Goal: Information Seeking & Learning: Check status

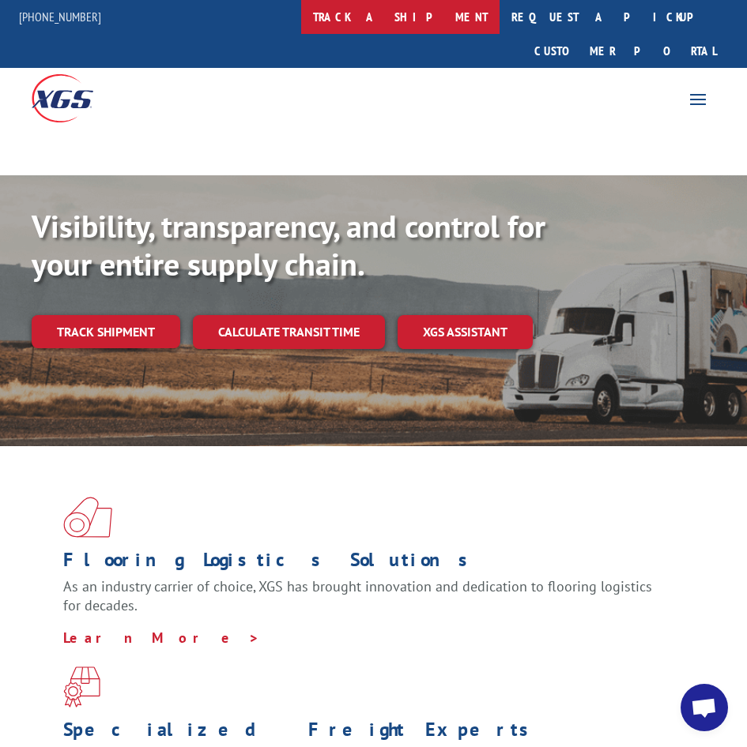
click at [416, 14] on link "track a shipment" at bounding box center [400, 17] width 198 height 34
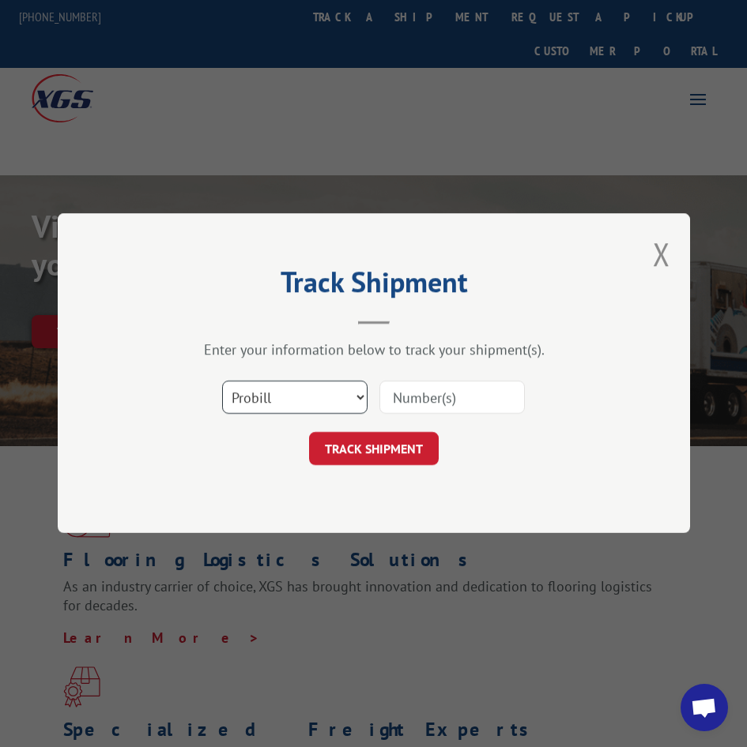
click at [277, 402] on select "Select category... Probill BOL PO" at bounding box center [294, 398] width 145 height 33
select select "bol"
click at [222, 382] on select "Select category... Probill BOL PO" at bounding box center [294, 398] width 145 height 33
click at [429, 399] on input at bounding box center [451, 398] width 145 height 33
type input "16652064"
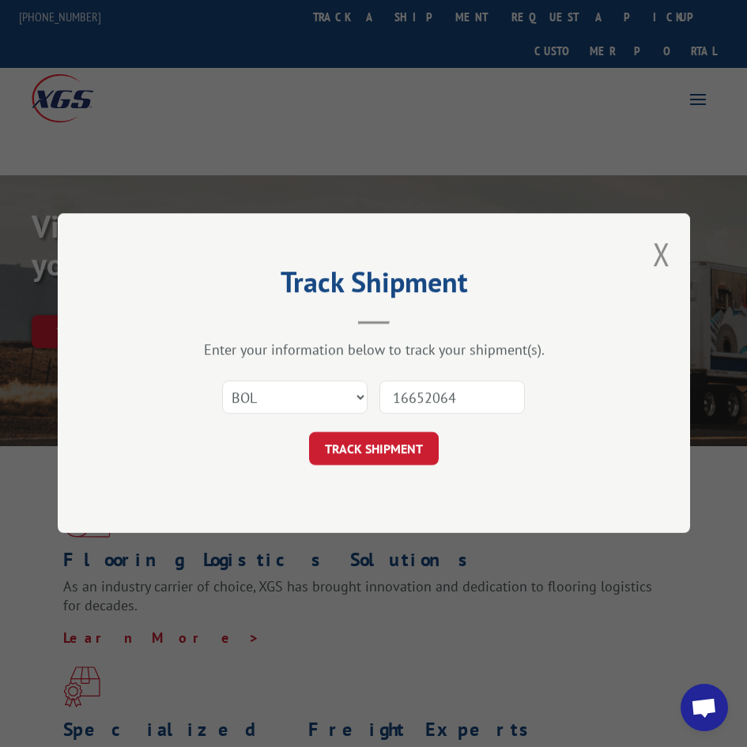
click button "TRACK SHIPMENT" at bounding box center [374, 449] width 130 height 33
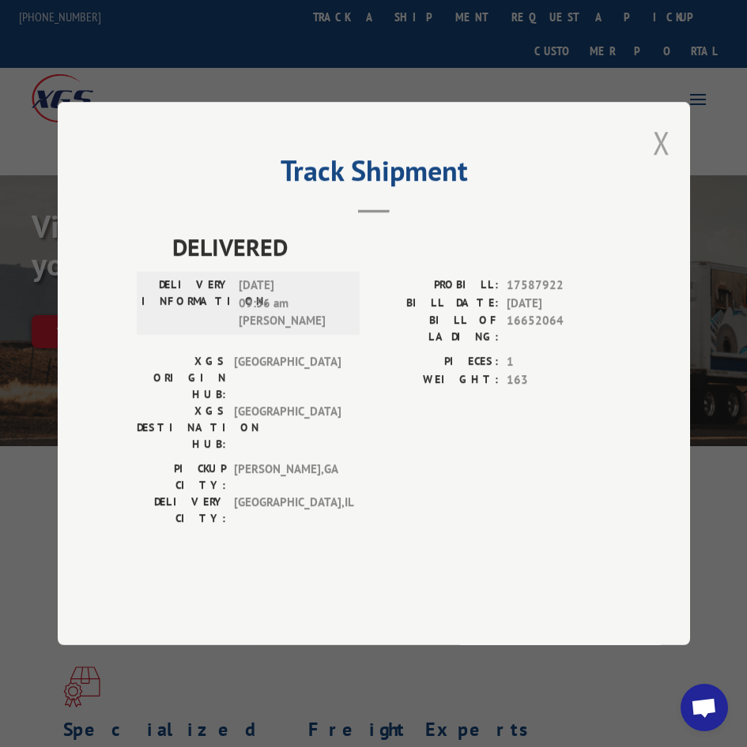
click at [669, 164] on button "Close modal" at bounding box center [661, 143] width 17 height 42
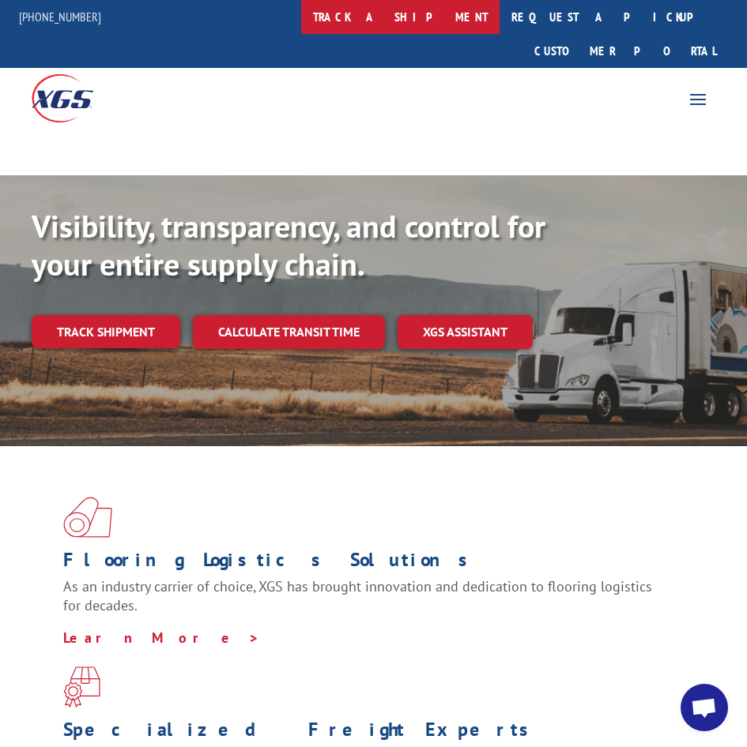
click at [424, 17] on link "track a shipment" at bounding box center [400, 17] width 198 height 34
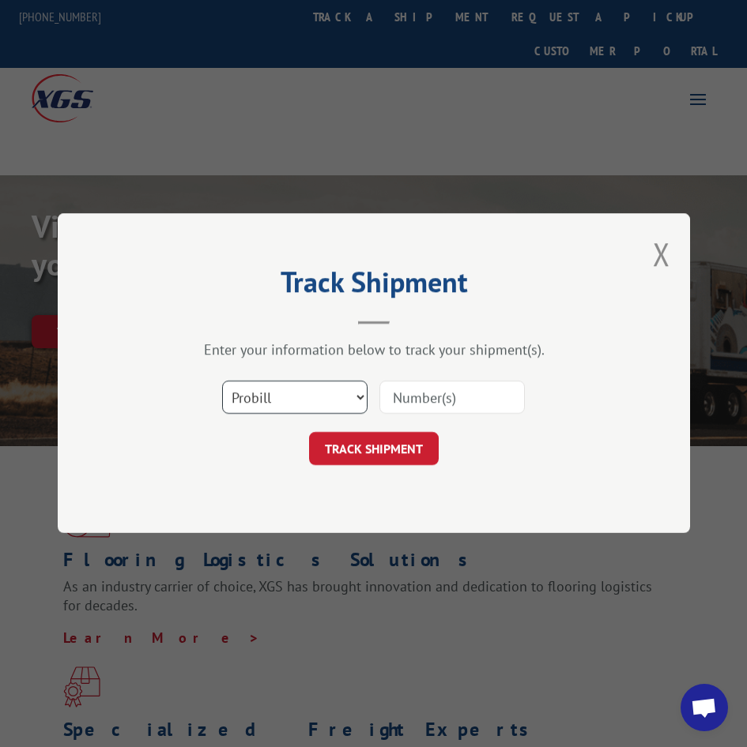
click at [260, 390] on select "Select category... Probill BOL PO" at bounding box center [294, 398] width 145 height 33
select select "po"
click at [222, 382] on select "Select category... Probill BOL PO" at bounding box center [294, 398] width 145 height 33
click at [406, 401] on input at bounding box center [451, 398] width 145 height 33
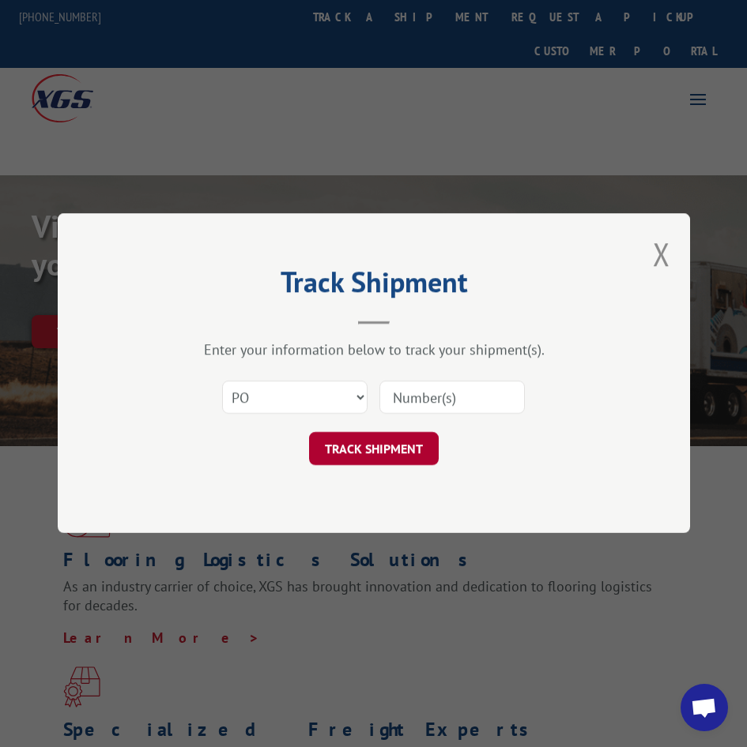
paste input "62402502"
type input "62402502"
click at [382, 461] on button "TRACK SHIPMENT" at bounding box center [374, 449] width 130 height 33
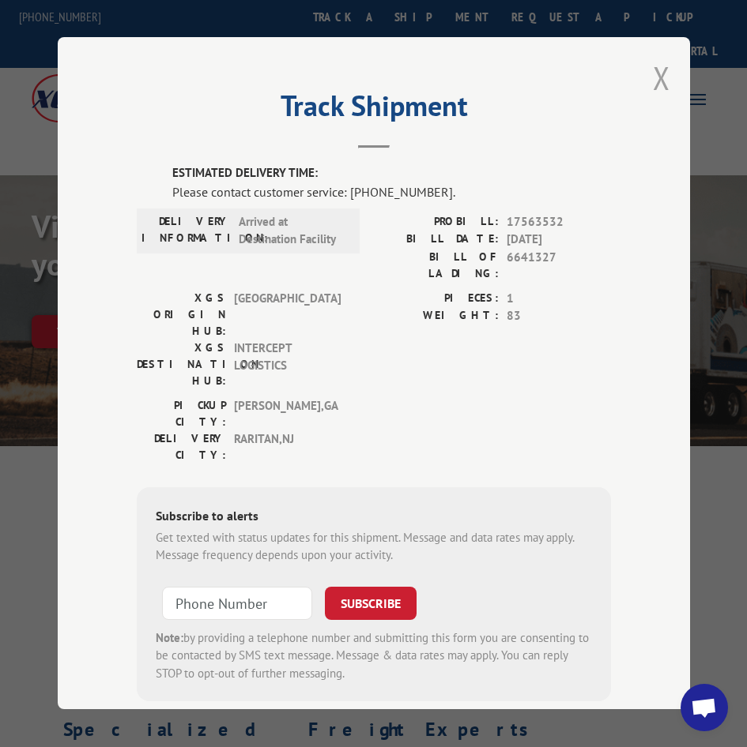
click at [661, 74] on button "Close modal" at bounding box center [661, 78] width 17 height 42
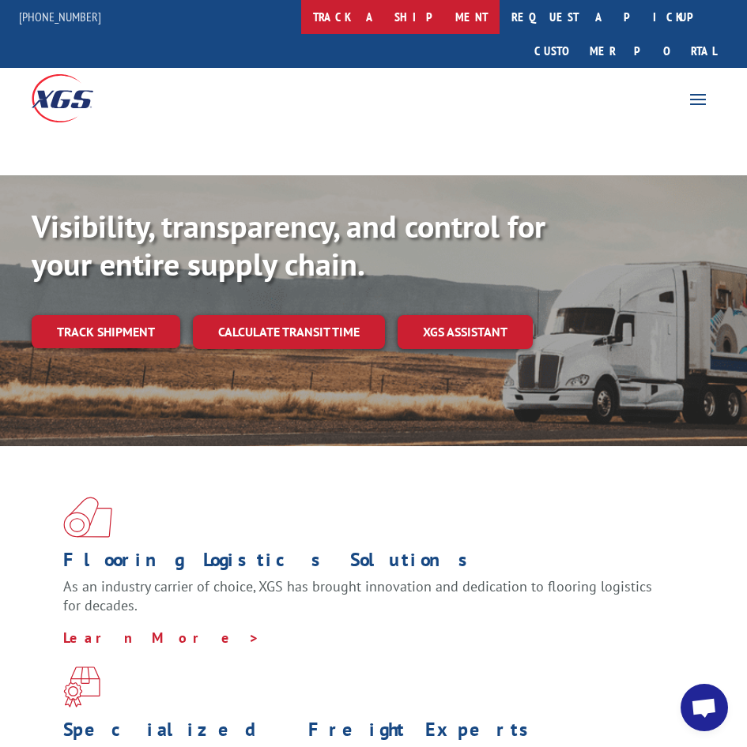
click at [426, 26] on link "track a shipment" at bounding box center [400, 17] width 198 height 34
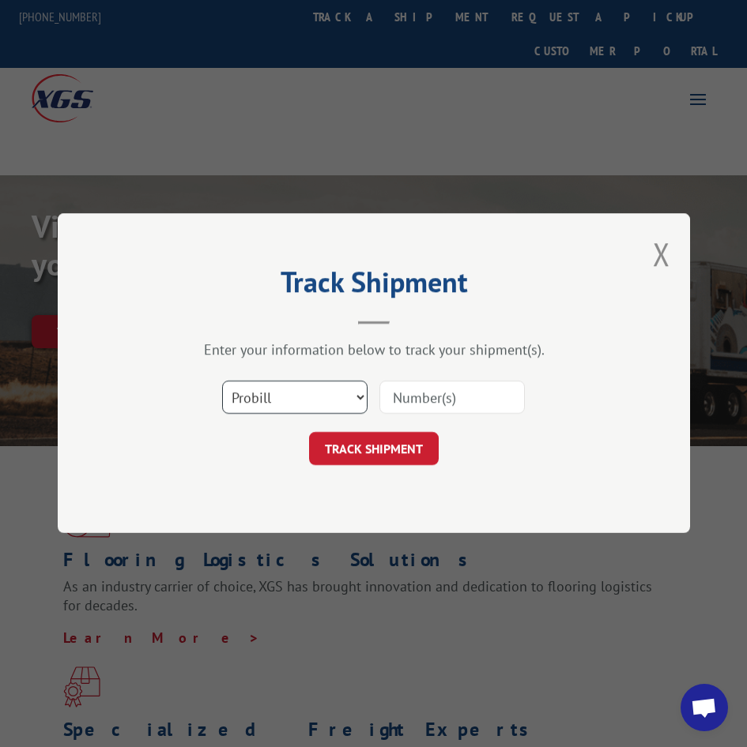
drag, startPoint x: 318, startPoint y: 391, endPoint x: 309, endPoint y: 409, distance: 19.8
click at [315, 395] on select "Select category... Probill BOL PO" at bounding box center [294, 398] width 145 height 33
select select "po"
click at [222, 382] on select "Select category... Probill BOL PO" at bounding box center [294, 398] width 145 height 33
click at [441, 399] on input at bounding box center [451, 398] width 145 height 33
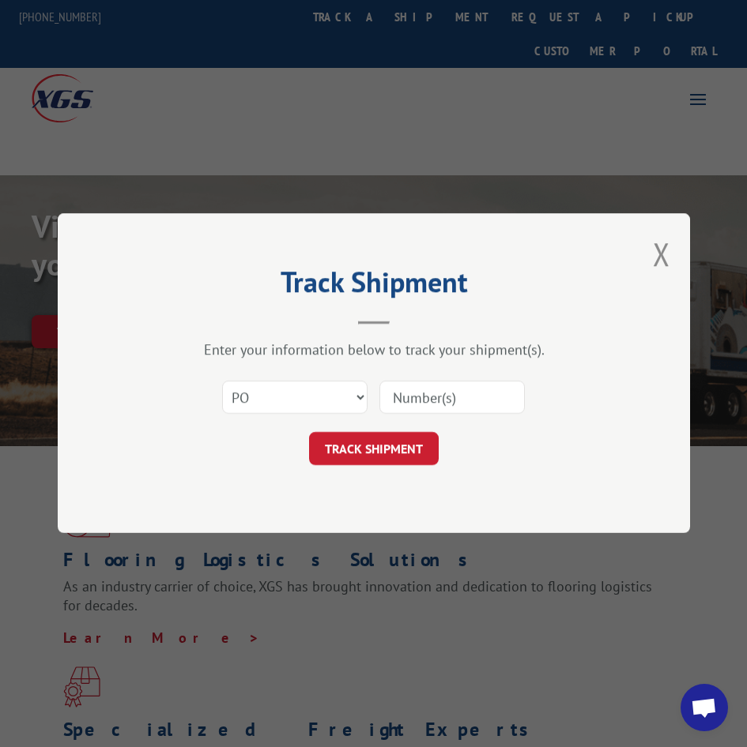
paste input "62402502"
type input "62402502"
click at [369, 452] on button "TRACK SHIPMENT" at bounding box center [374, 449] width 130 height 33
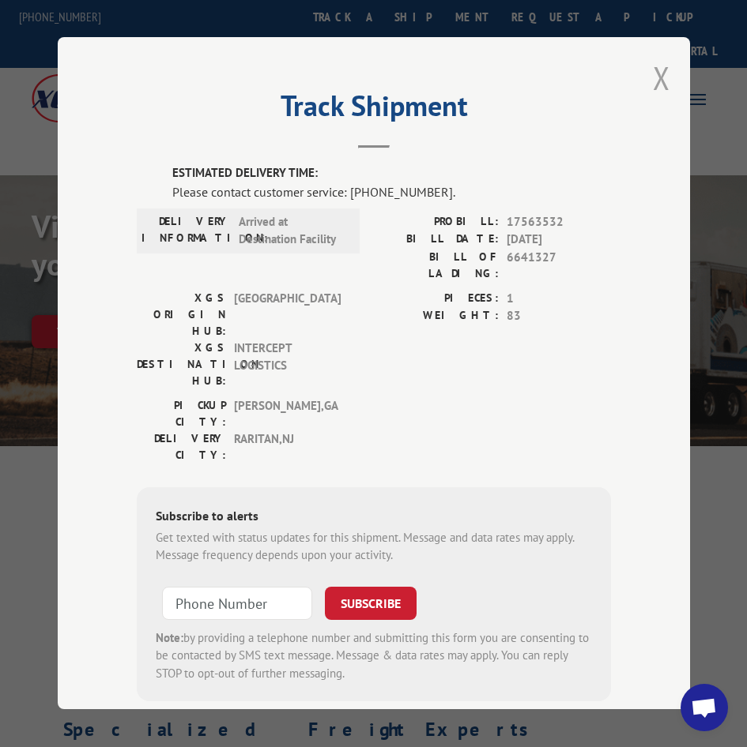
click at [663, 80] on button "Close modal" at bounding box center [661, 78] width 17 height 42
